Goal: Information Seeking & Learning: Compare options

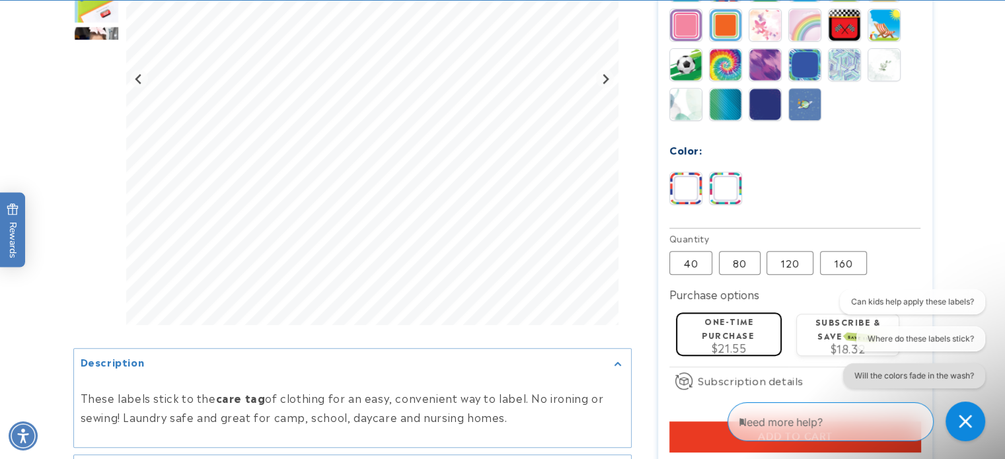
scroll to position [727, 0]
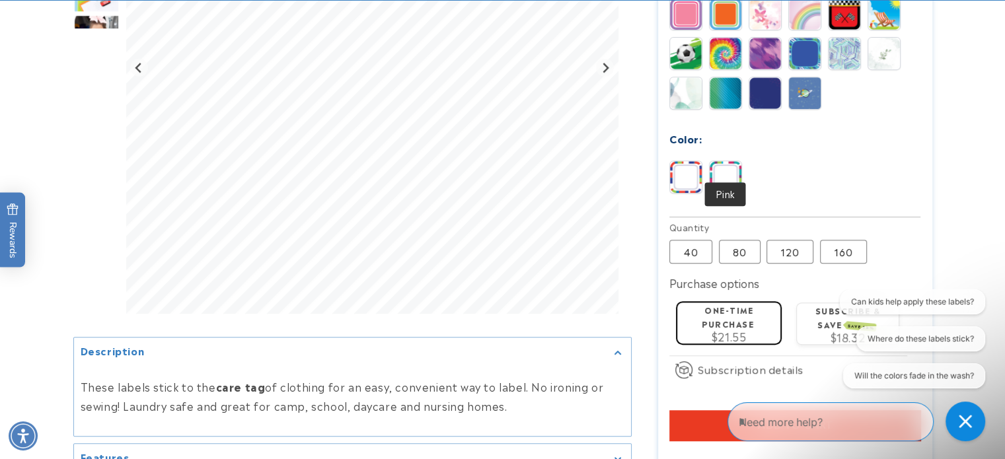
click at [725, 161] on img at bounding box center [726, 177] width 32 height 32
click at [673, 161] on img at bounding box center [686, 177] width 32 height 32
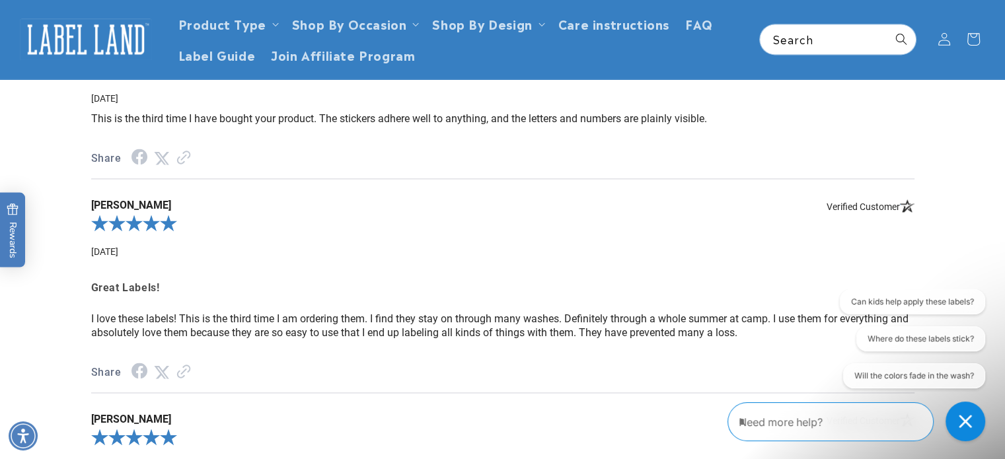
scroll to position [1718, 0]
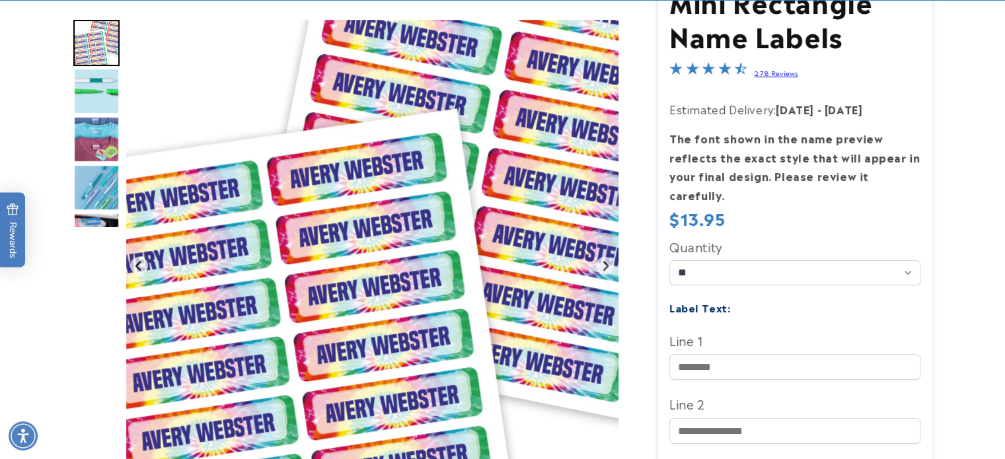
scroll to position [198, 0]
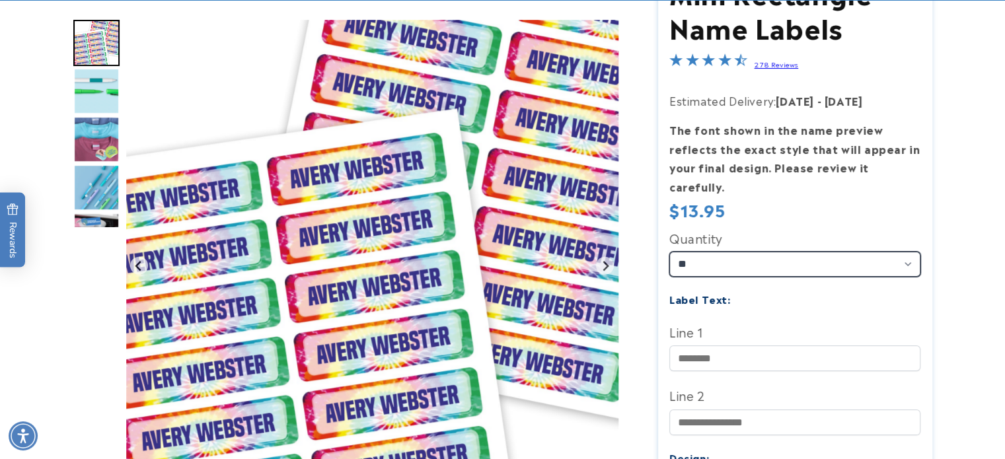
click at [905, 252] on select "** ** **" at bounding box center [795, 264] width 251 height 25
select select "**"
click at [670, 252] on select "** ** **" at bounding box center [795, 264] width 251 height 25
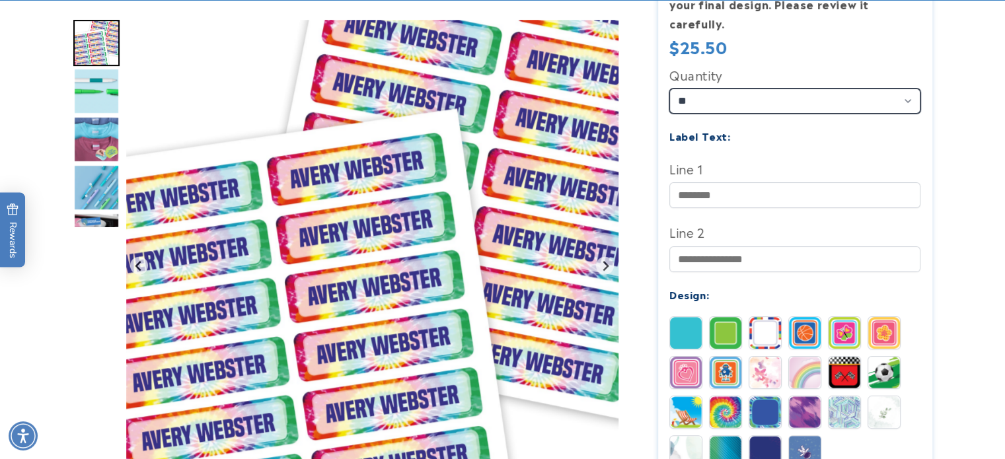
scroll to position [397, 0]
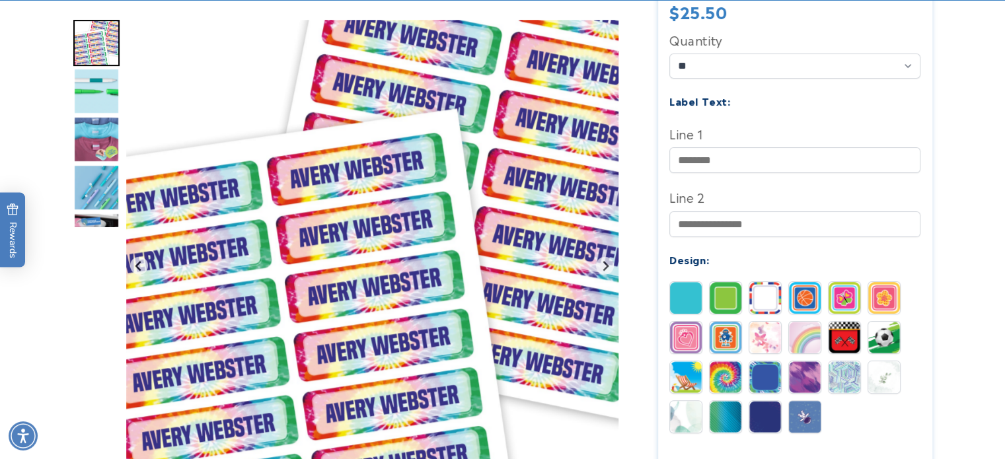
click at [765, 282] on img at bounding box center [766, 298] width 32 height 32
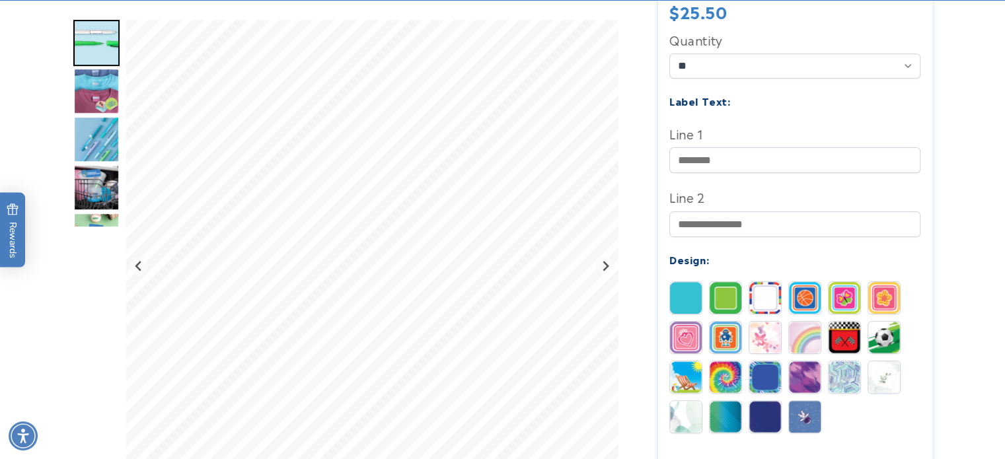
click at [683, 286] on img at bounding box center [686, 298] width 32 height 32
click at [771, 282] on img at bounding box center [766, 298] width 32 height 32
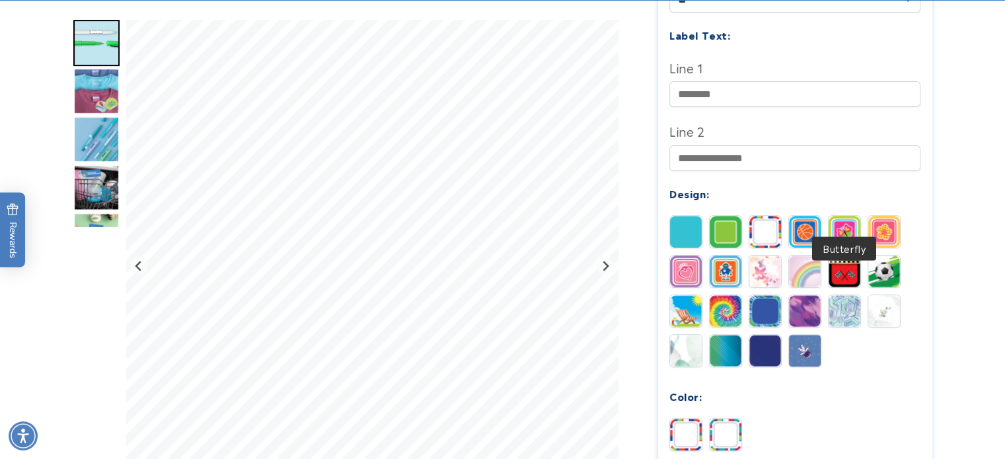
click at [847, 216] on img at bounding box center [845, 232] width 32 height 32
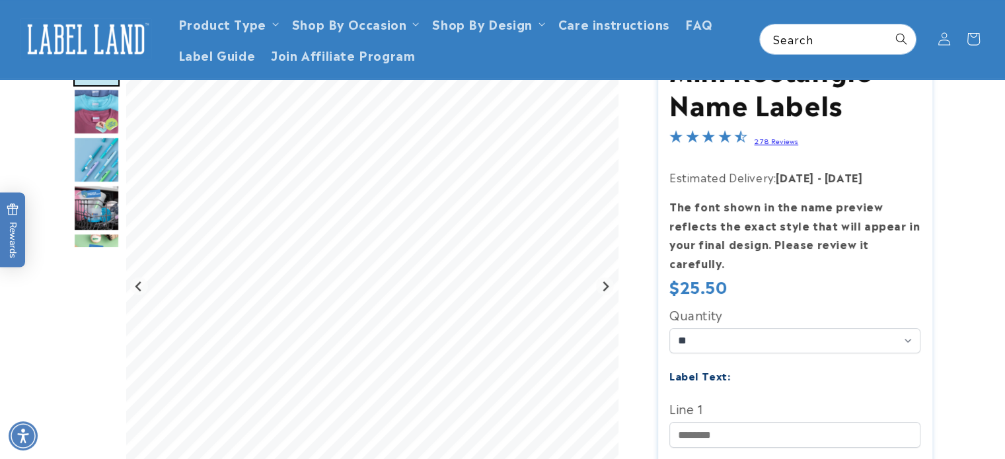
scroll to position [0, 0]
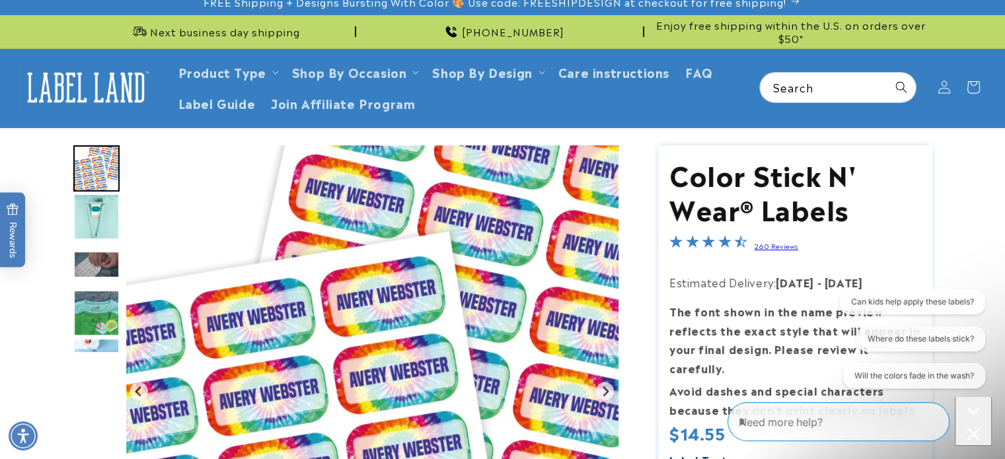
scroll to position [198, 0]
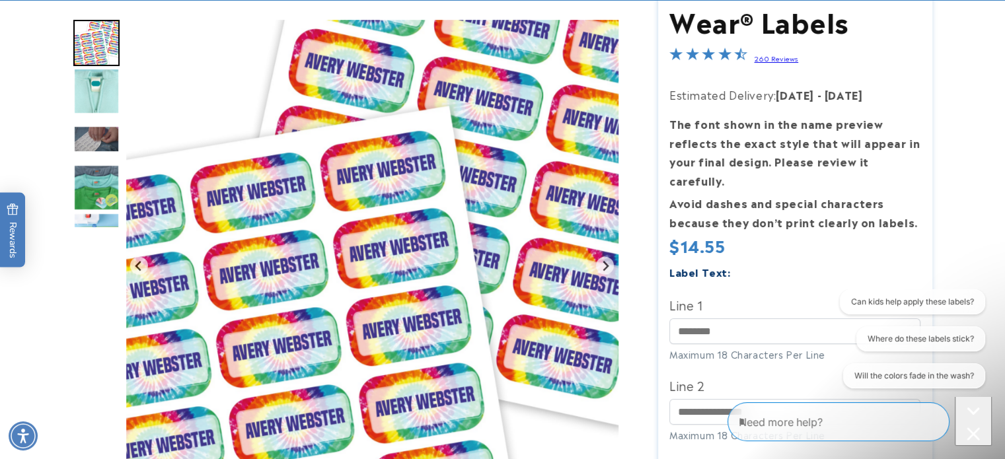
click at [422, 288] on img "Gallery Viewer" at bounding box center [372, 266] width 492 height 492
click at [430, 256] on img "Gallery Viewer" at bounding box center [372, 266] width 492 height 492
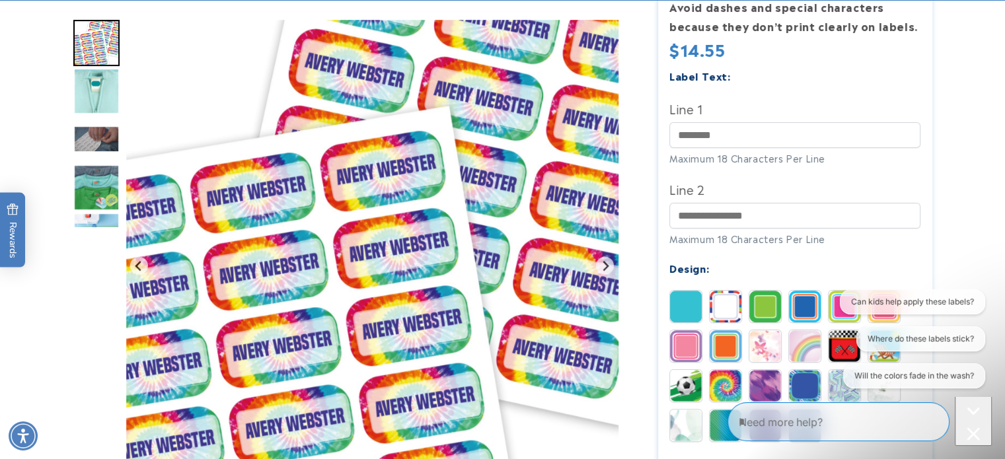
scroll to position [397, 0]
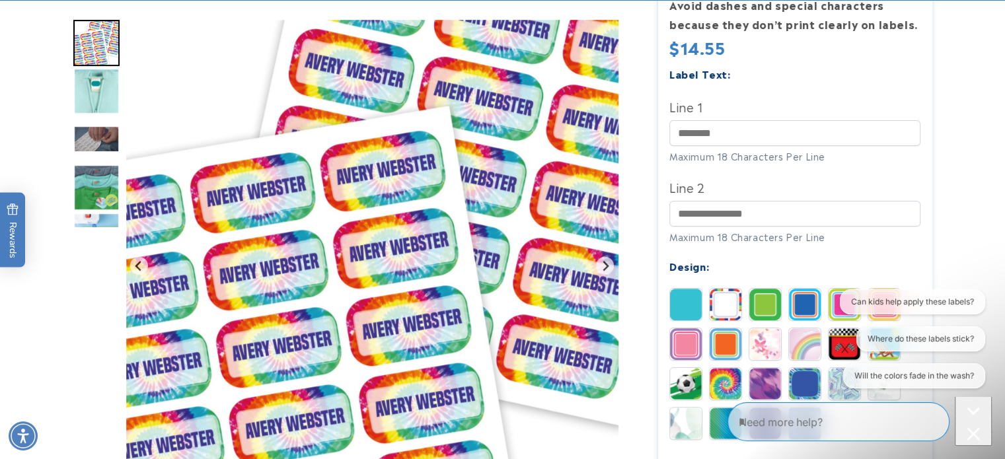
click at [707, 289] on div "Solid Stripes Border Blue Magenta" at bounding box center [799, 367] width 258 height 159
click at [735, 289] on img at bounding box center [726, 305] width 32 height 32
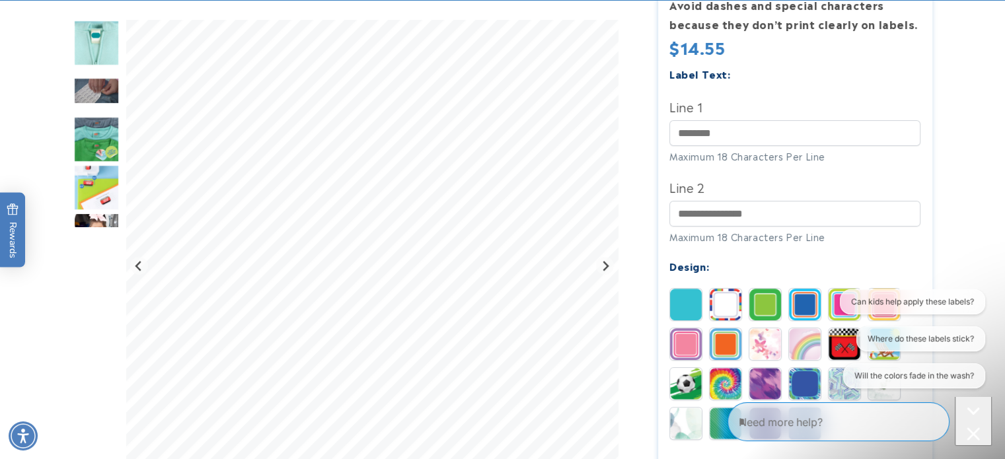
click at [735, 289] on img at bounding box center [726, 305] width 32 height 32
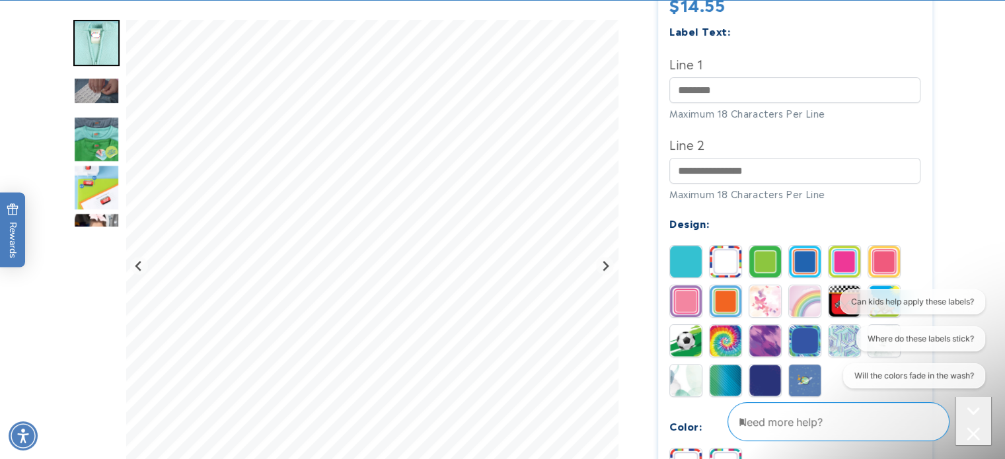
scroll to position [463, 0]
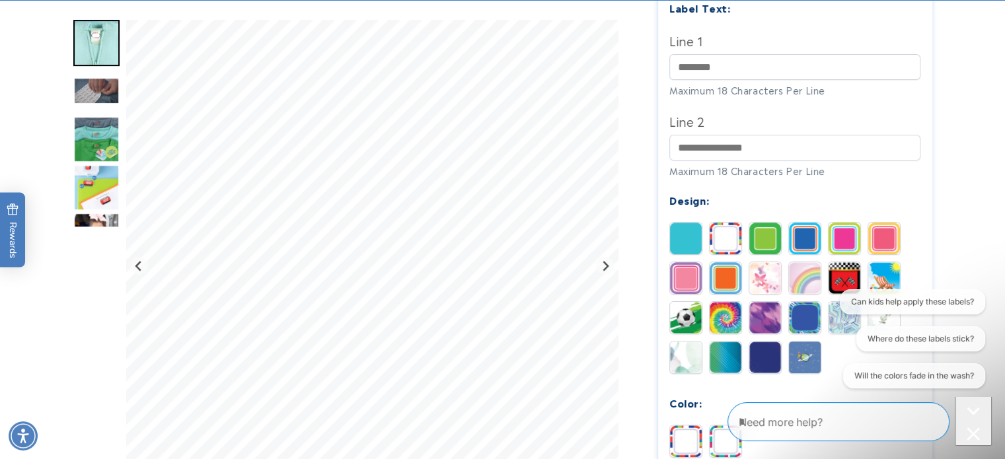
click at [771, 223] on img at bounding box center [766, 239] width 32 height 32
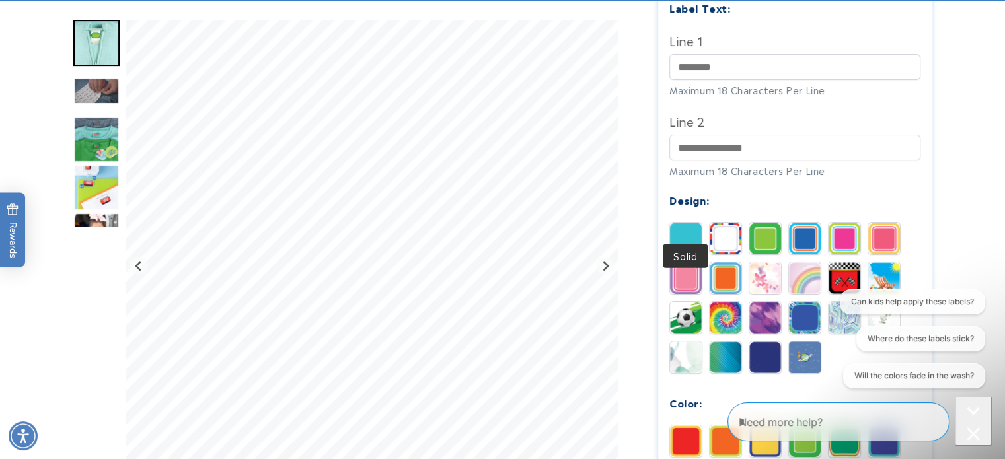
click at [681, 223] on img at bounding box center [686, 239] width 32 height 32
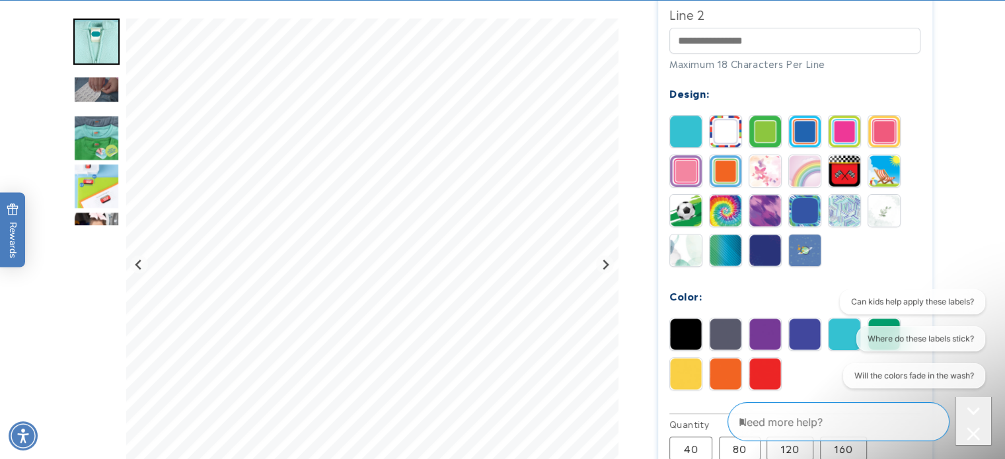
scroll to position [595, 0]
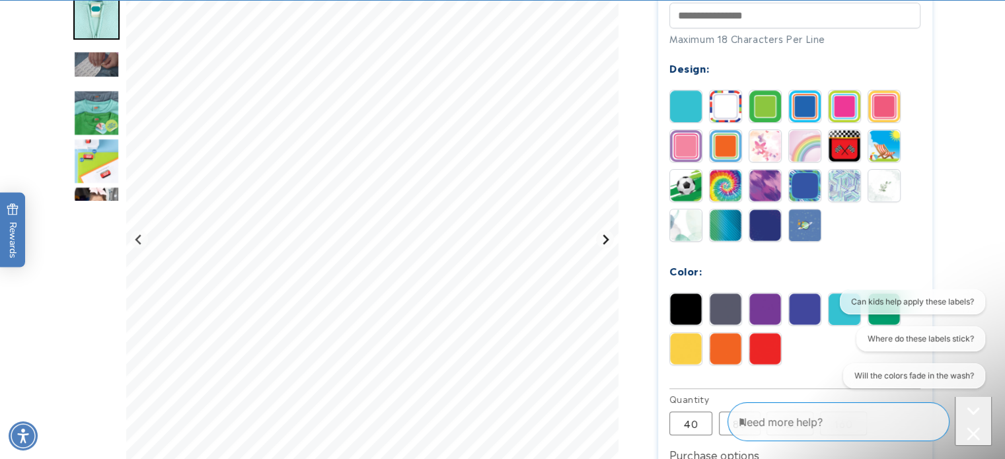
click at [605, 234] on icon "Next slide" at bounding box center [605, 239] width 11 height 11
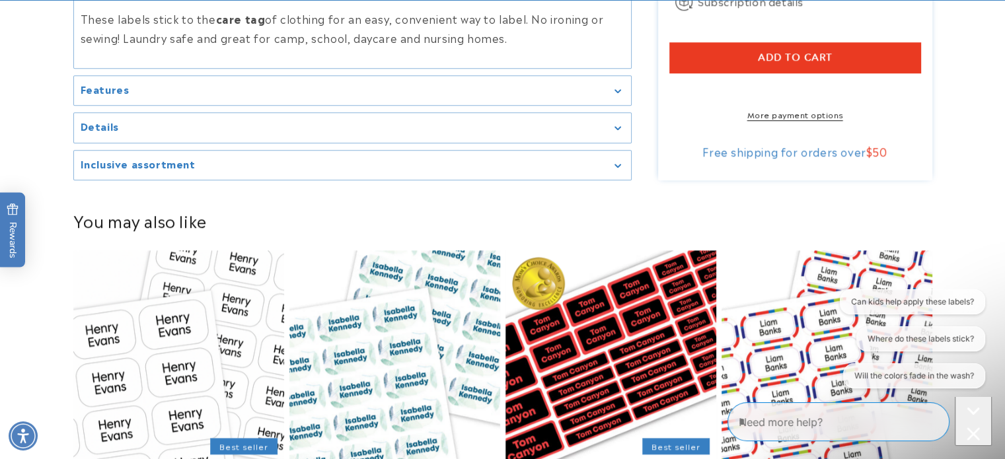
scroll to position [1256, 0]
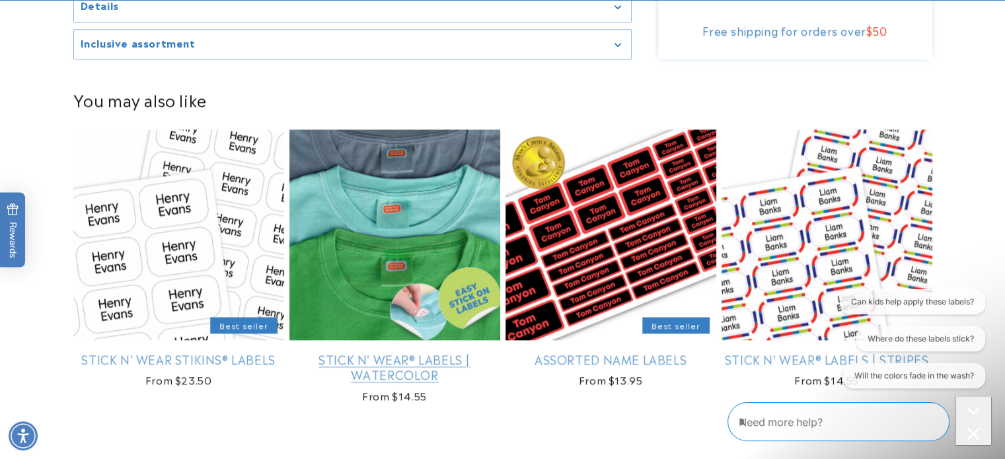
click at [391, 352] on link "Stick N' Wear® Labels | Watercolor" at bounding box center [394, 367] width 211 height 31
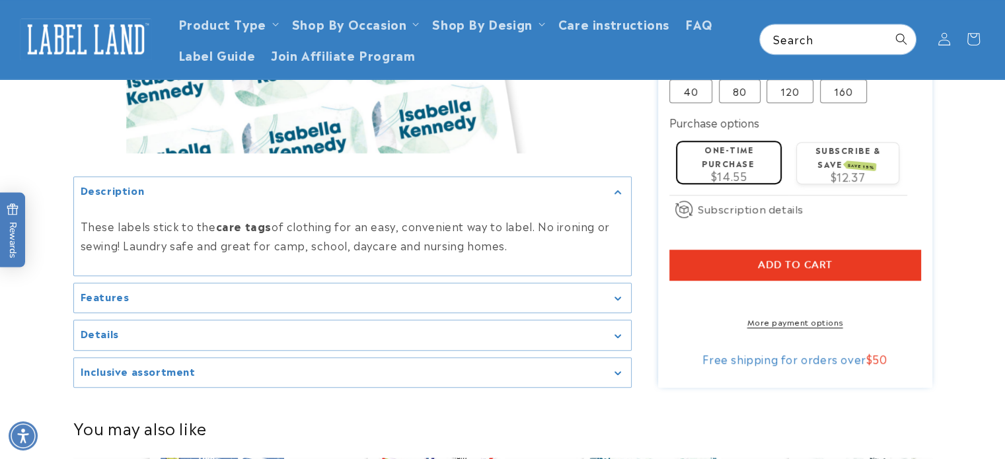
scroll to position [793, 0]
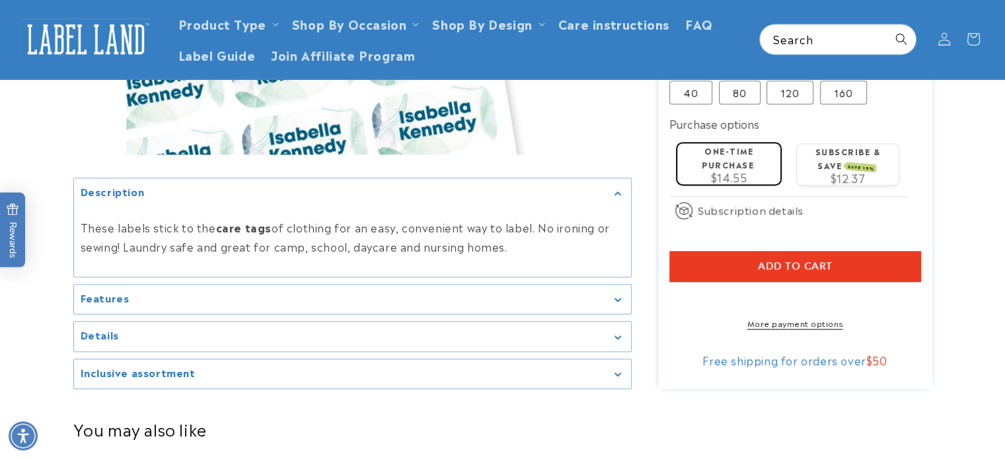
click at [101, 322] on summary "Details" at bounding box center [352, 337] width 557 height 30
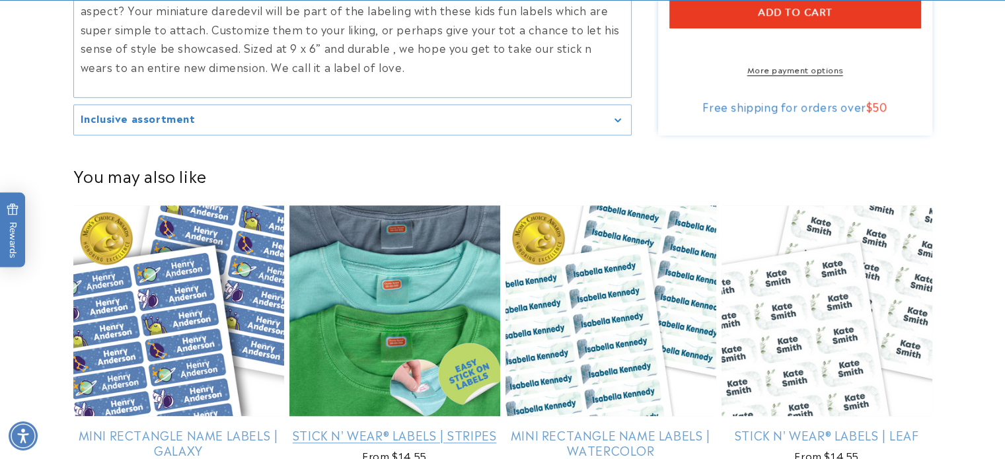
scroll to position [1058, 0]
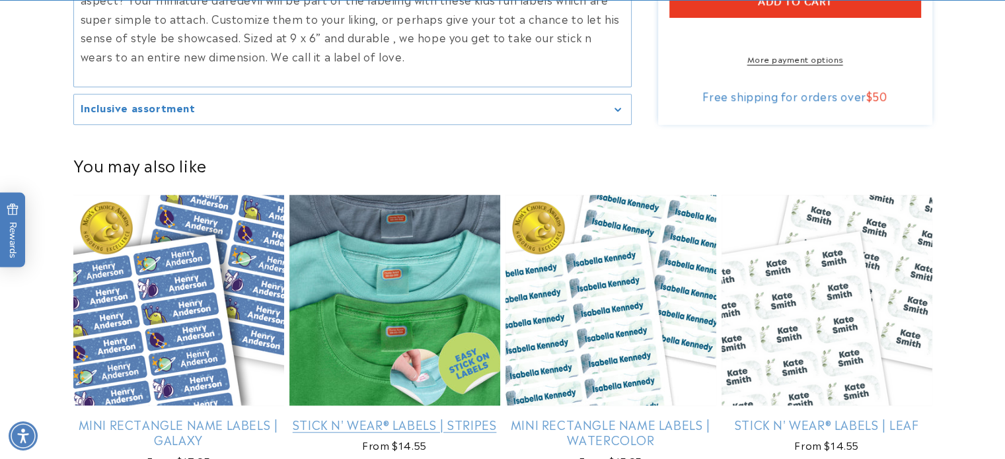
click at [394, 417] on link "Stick N' Wear® Labels | Stripes" at bounding box center [394, 424] width 211 height 15
